Goal: Information Seeking & Learning: Learn about a topic

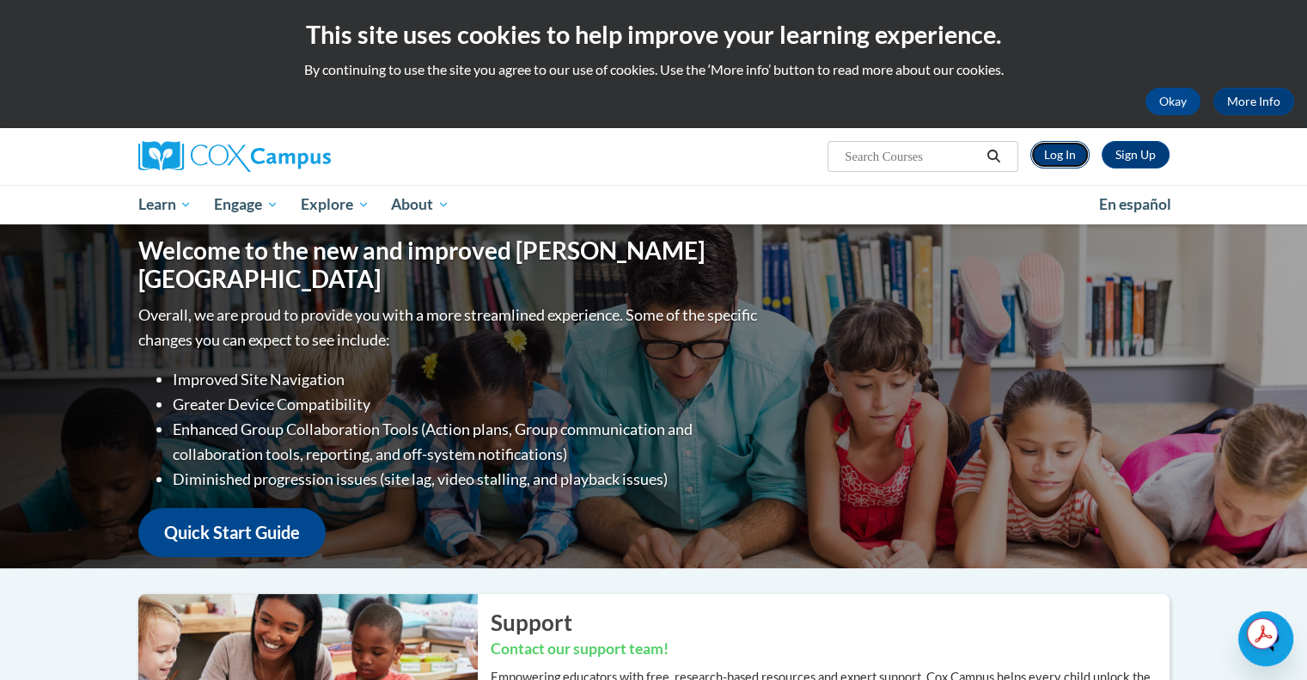
click at [1064, 154] on link "Log In" at bounding box center [1059, 154] width 59 height 27
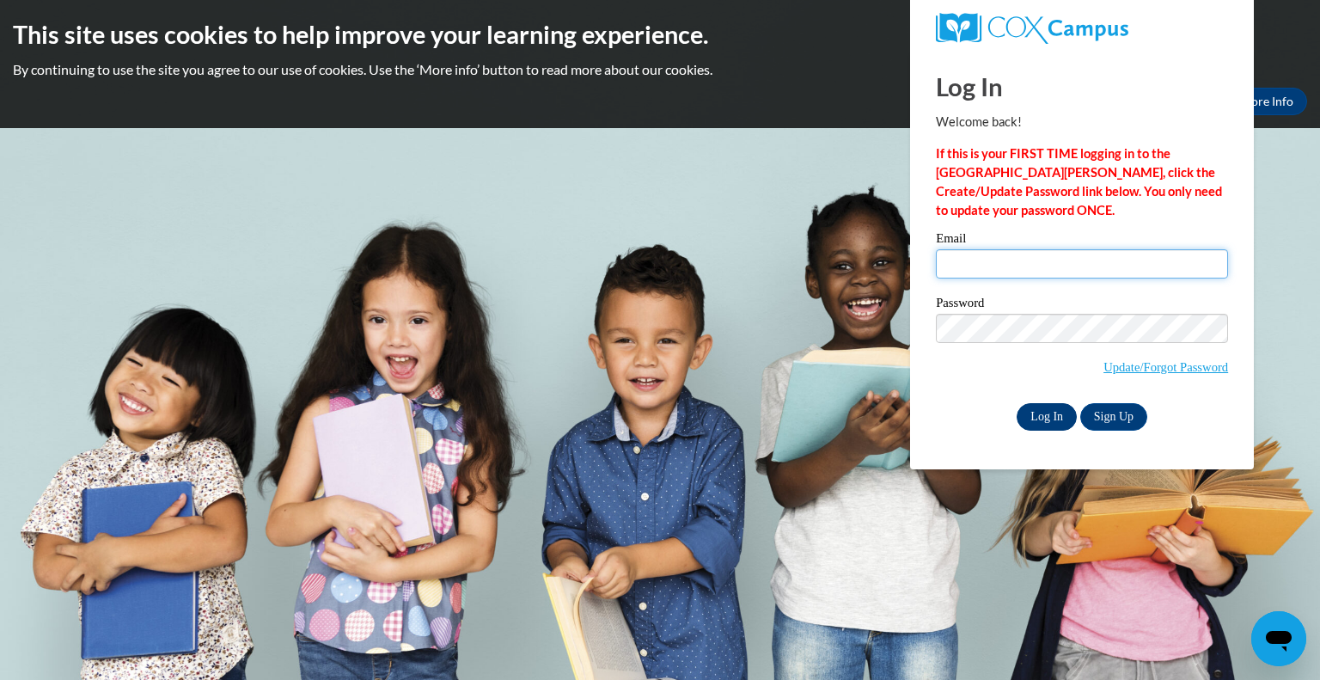
type input "jacqueline.yeager@wfbschools.com"
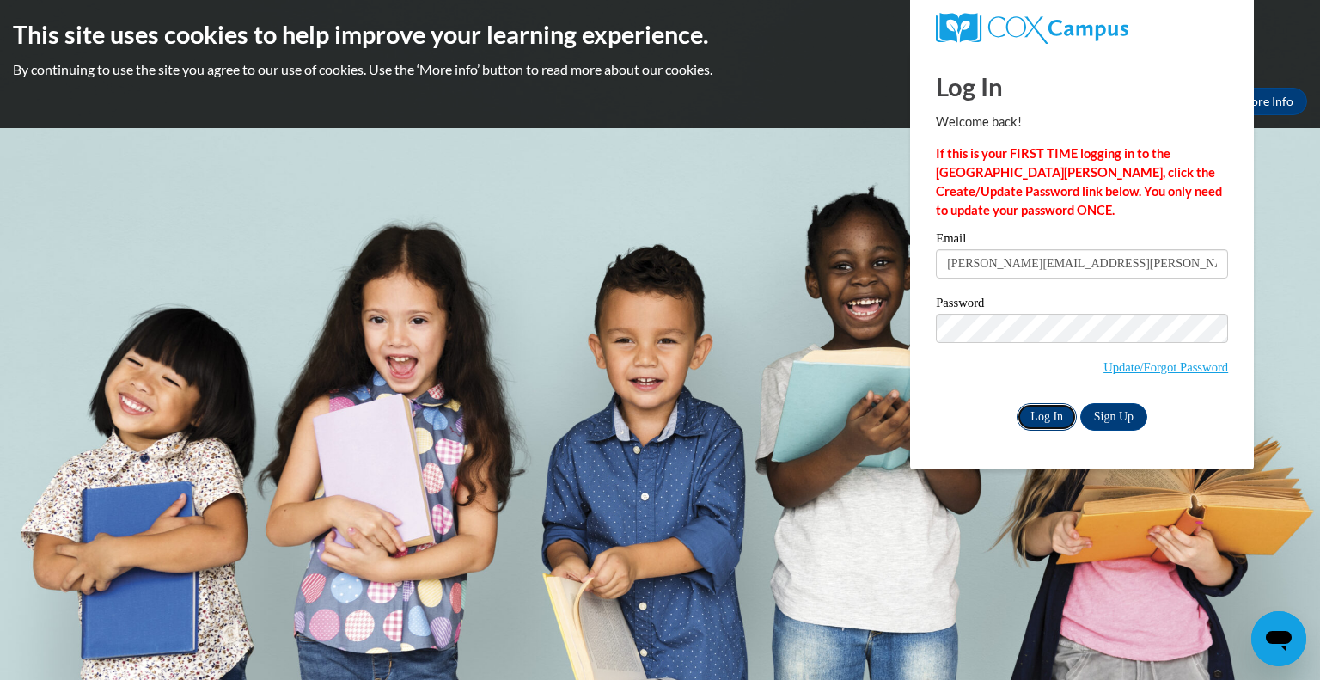
click at [1044, 418] on input "Log In" at bounding box center [1046, 416] width 60 height 27
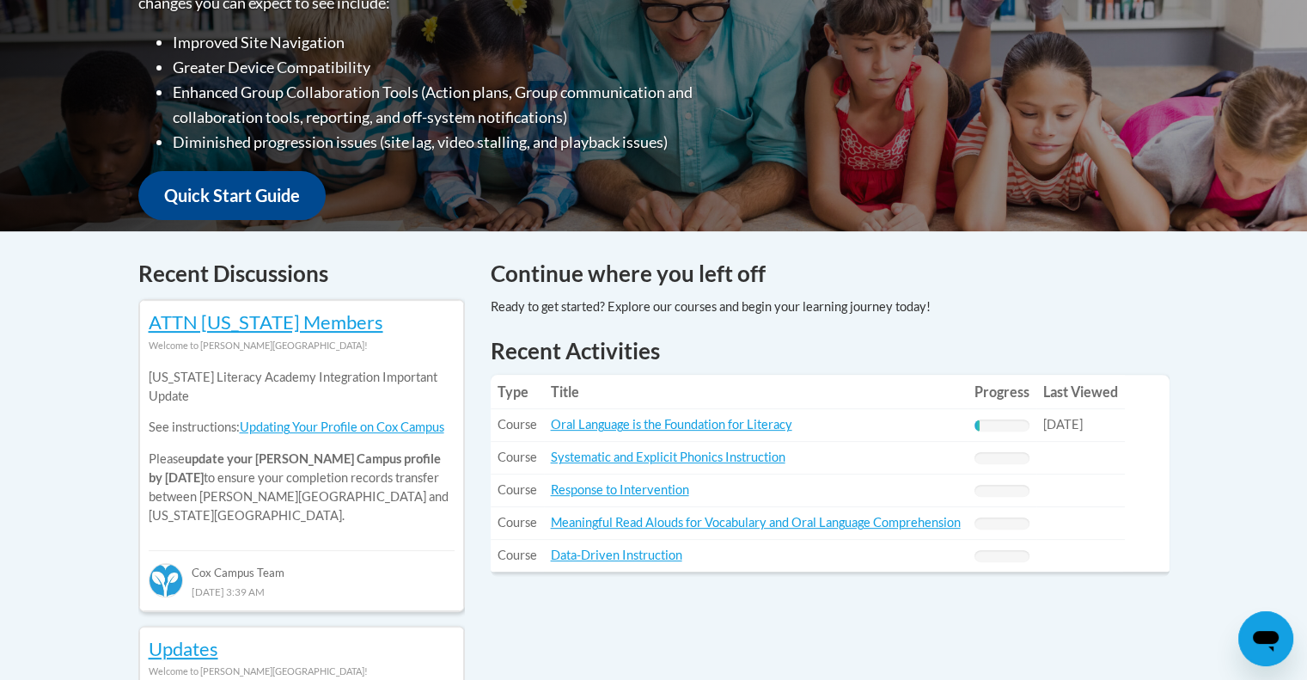
scroll to position [508, 0]
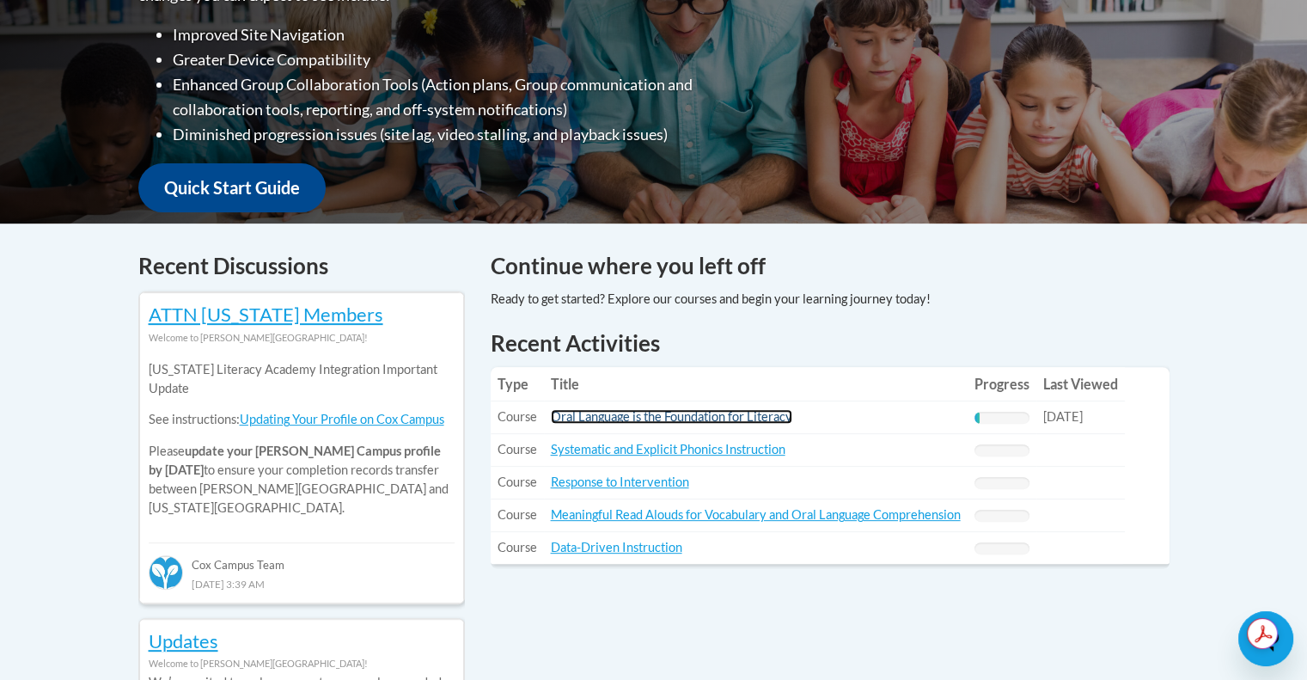
click at [677, 415] on link "Oral Language is the Foundation for Literacy" at bounding box center [671, 416] width 241 height 15
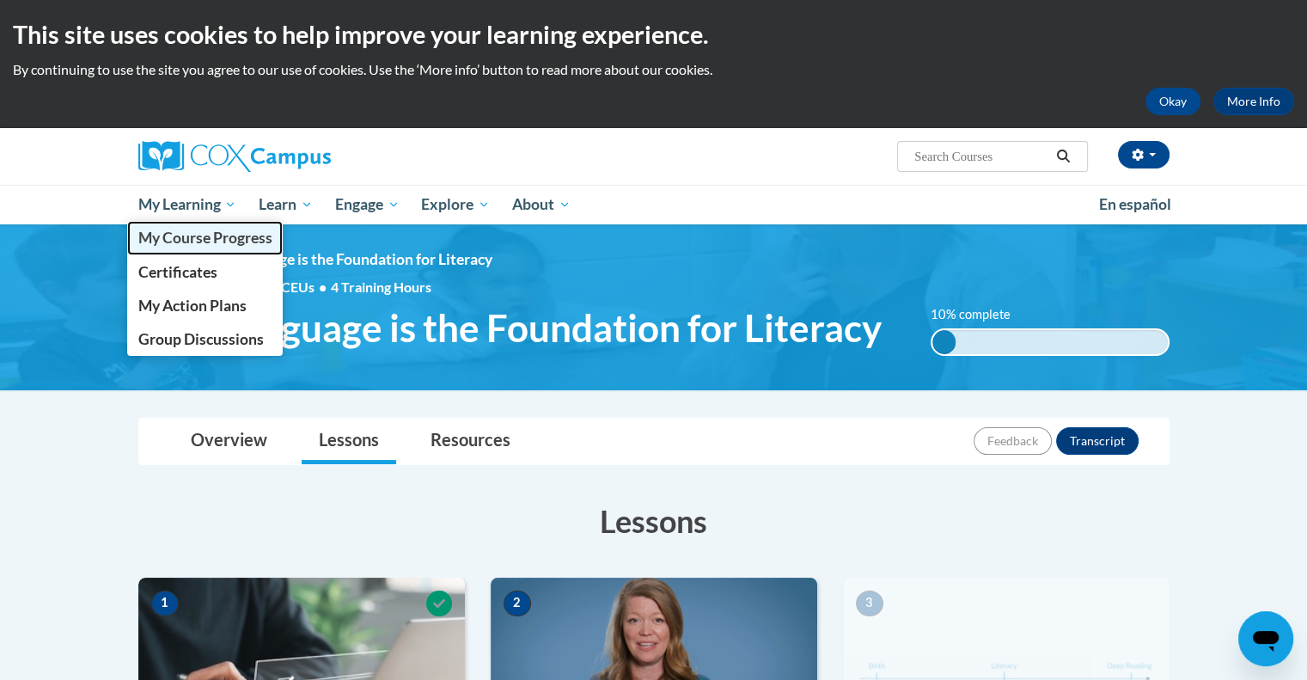
click at [185, 240] on span "My Course Progress" at bounding box center [204, 238] width 134 height 18
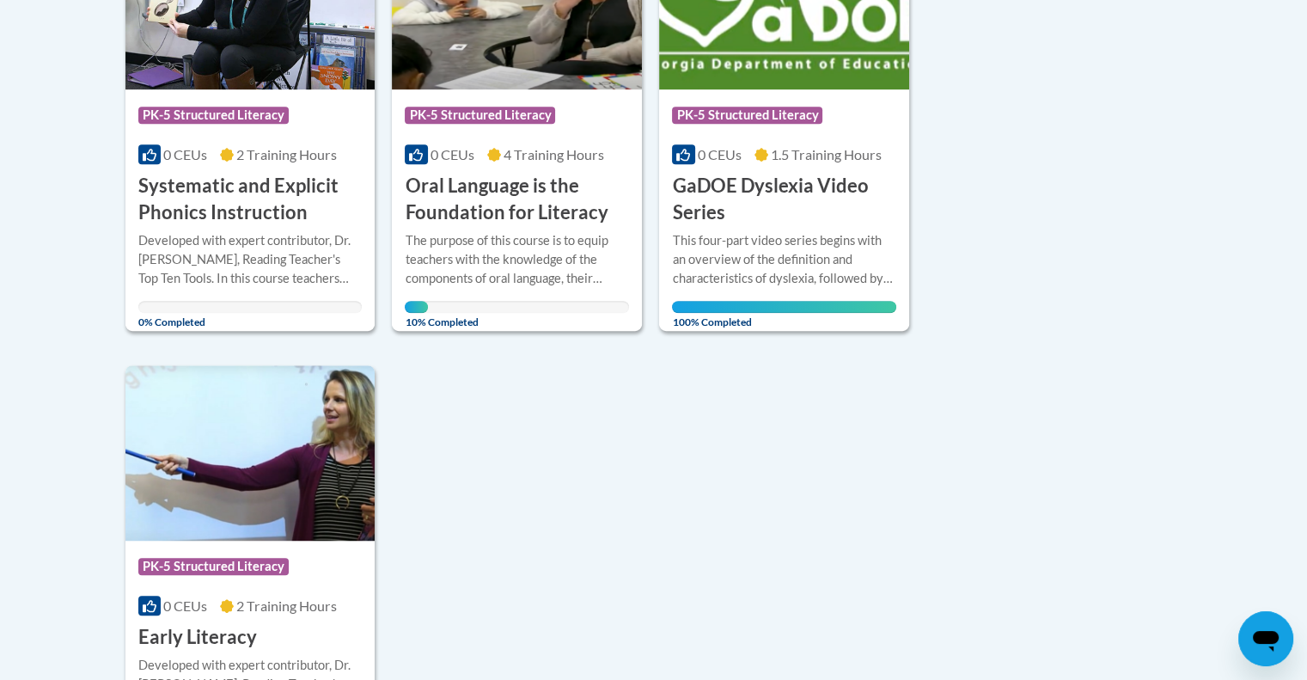
scroll to position [981, 0]
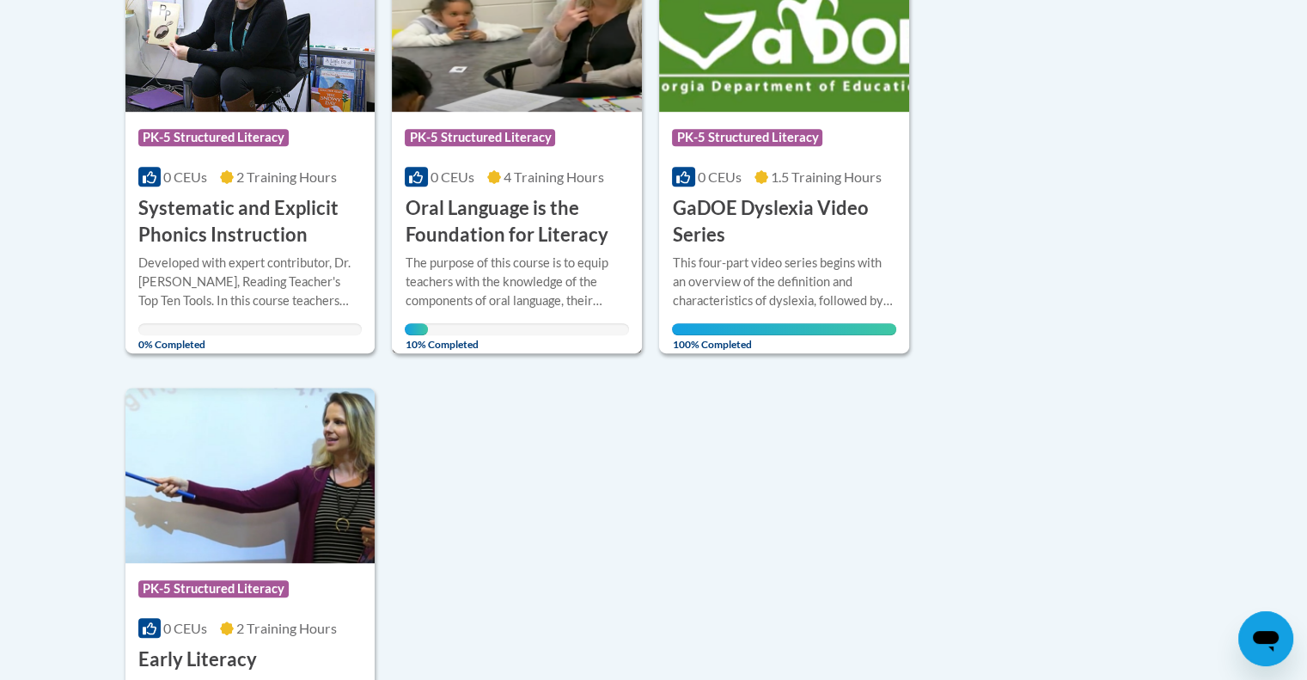
click at [479, 208] on h3 "Oral Language is the Foundation for Literacy" at bounding box center [517, 221] width 224 height 53
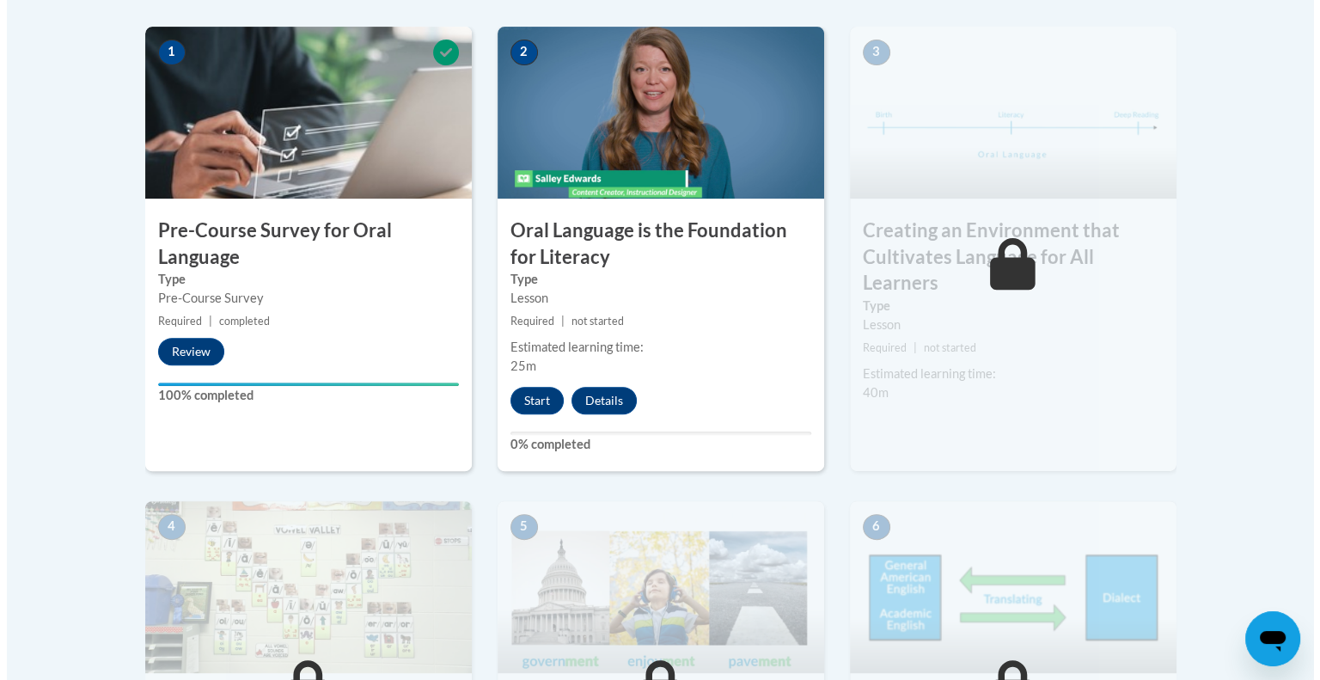
scroll to position [559, 0]
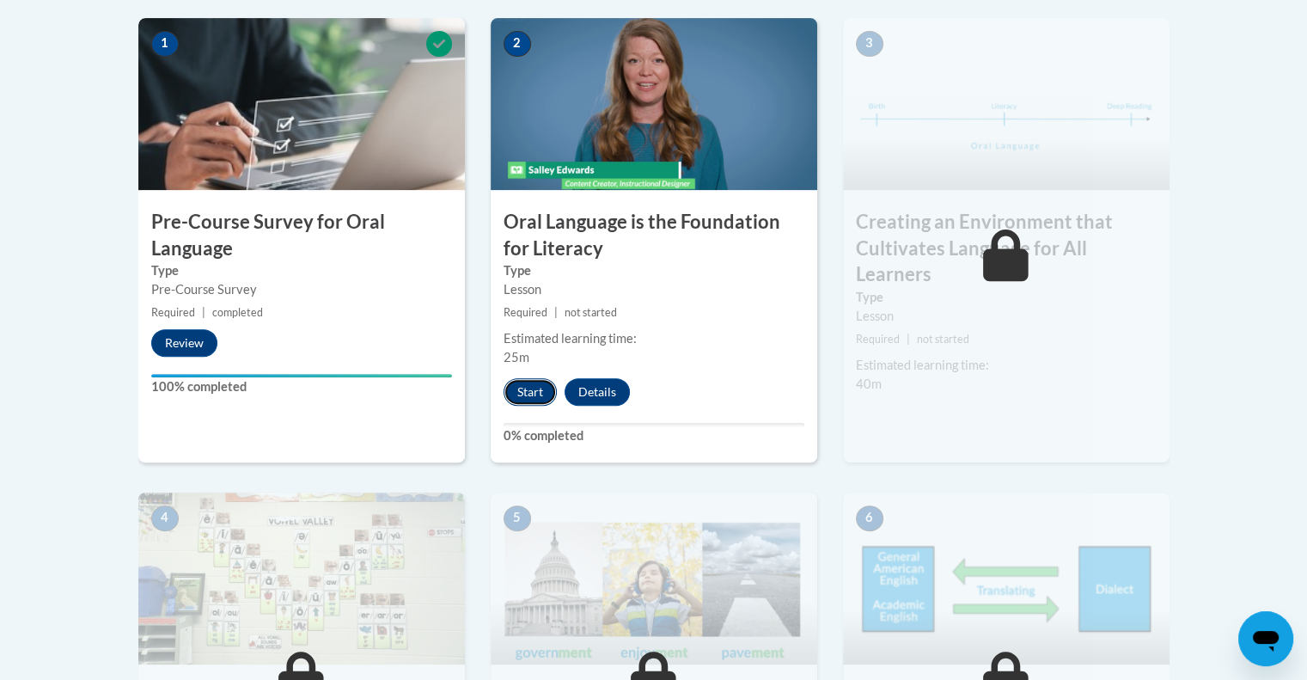
click at [530, 387] on button "Start" at bounding box center [529, 391] width 53 height 27
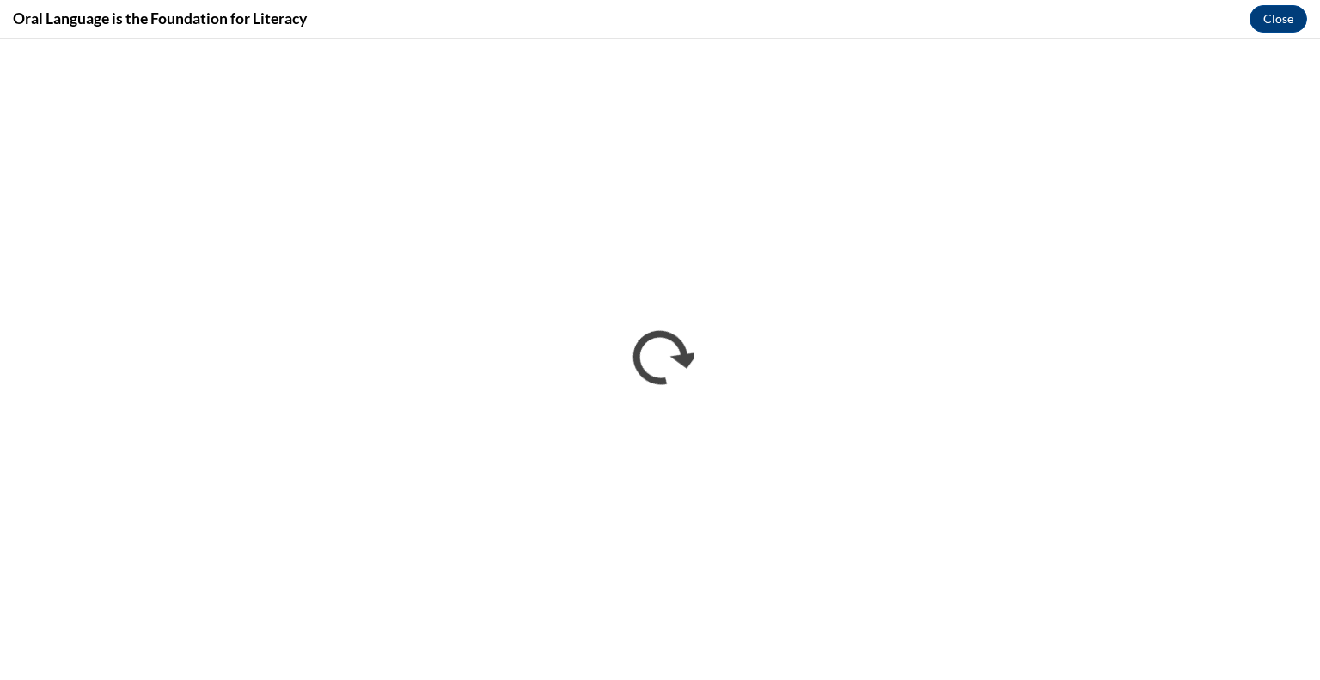
scroll to position [0, 0]
